Goal: Use online tool/utility

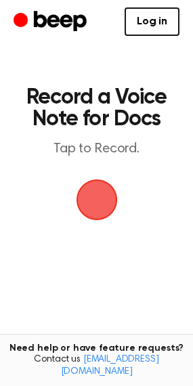
click at [114, 192] on span "button" at bounding box center [96, 200] width 50 height 50
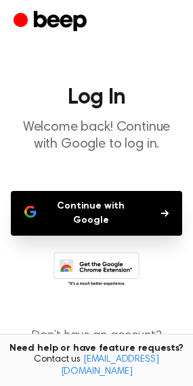
click at [83, 224] on button "Continue with Google" at bounding box center [96, 213] width 171 height 45
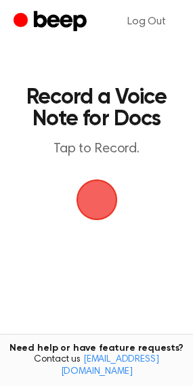
click at [106, 198] on span "button" at bounding box center [97, 200] width 38 height 38
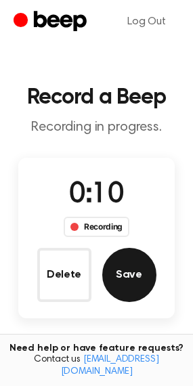
click at [116, 260] on button "Save" at bounding box center [129, 275] width 54 height 54
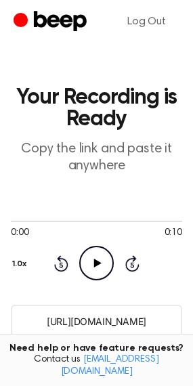
click at [108, 271] on icon "Play Audio" at bounding box center [96, 263] width 35 height 35
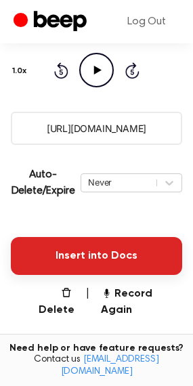
scroll to position [203, 0]
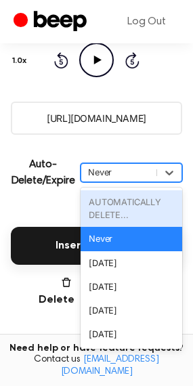
click at [127, 174] on div "Never" at bounding box center [119, 172] width 62 height 13
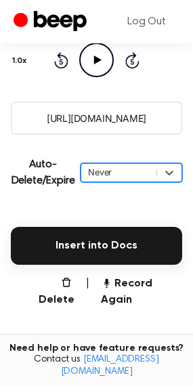
click at [127, 174] on div "Never" at bounding box center [119, 172] width 62 height 13
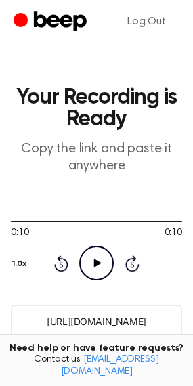
scroll to position [333, 0]
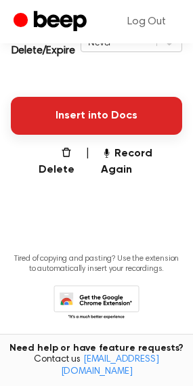
click at [111, 106] on button "Insert into Docs" at bounding box center [96, 116] width 171 height 38
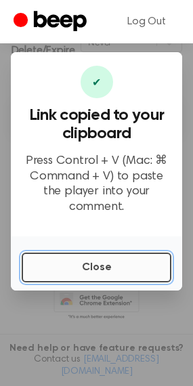
click at [129, 257] on button "Close" at bounding box center [97, 267] width 150 height 30
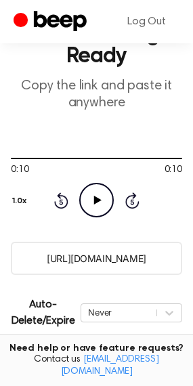
scroll to position [271, 0]
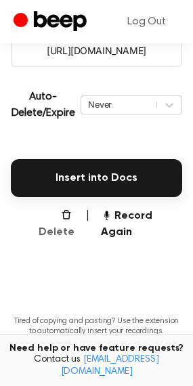
click at [50, 214] on button "Delete" at bounding box center [50, 224] width 47 height 32
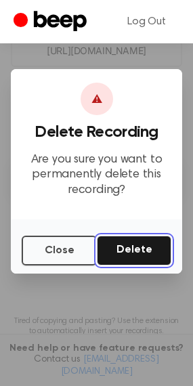
click at [139, 244] on button "Delete" at bounding box center [134, 250] width 74 height 30
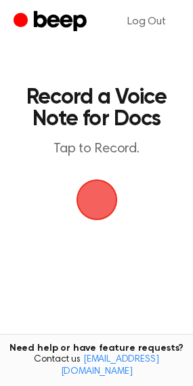
click at [85, 203] on span "button" at bounding box center [97, 200] width 38 height 38
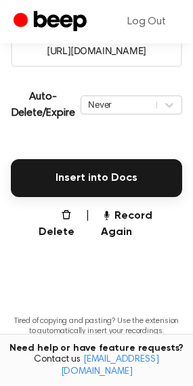
scroll to position [304, 0]
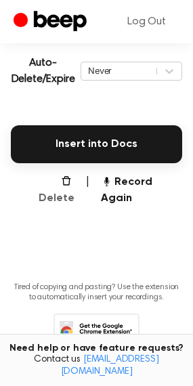
click at [48, 186] on button "Delete" at bounding box center [50, 190] width 47 height 32
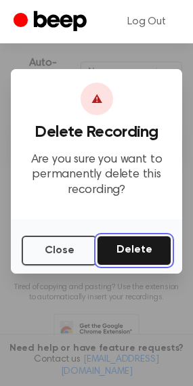
click at [128, 244] on button "Delete" at bounding box center [134, 250] width 74 height 30
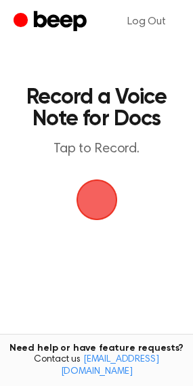
scroll to position [103, 0]
click at [103, 185] on span "button" at bounding box center [97, 199] width 70 height 70
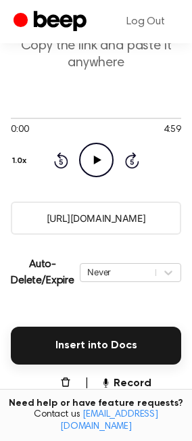
scroll to position [225, 0]
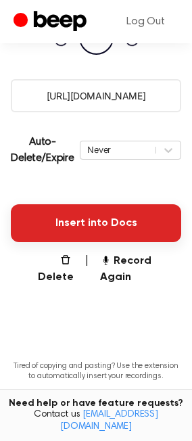
click at [91, 229] on button "Insert into Docs" at bounding box center [96, 223] width 171 height 38
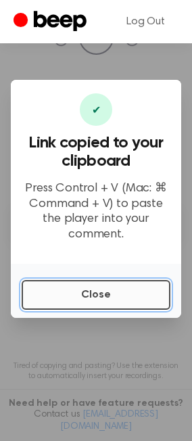
click at [124, 288] on button "Close" at bounding box center [96, 295] width 149 height 30
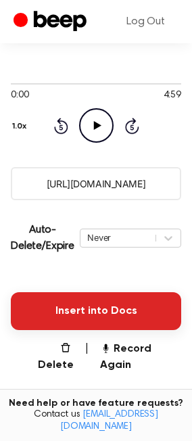
scroll to position [129, 0]
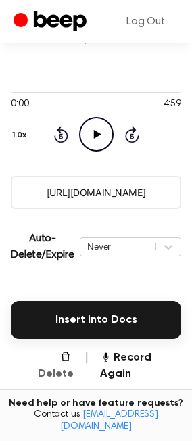
click at [61, 358] on button "Delete" at bounding box center [50, 366] width 47 height 32
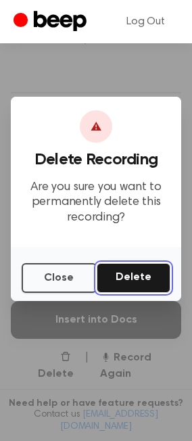
click at [123, 282] on button "Delete" at bounding box center [134, 278] width 74 height 30
